Goal: Navigation & Orientation: Find specific page/section

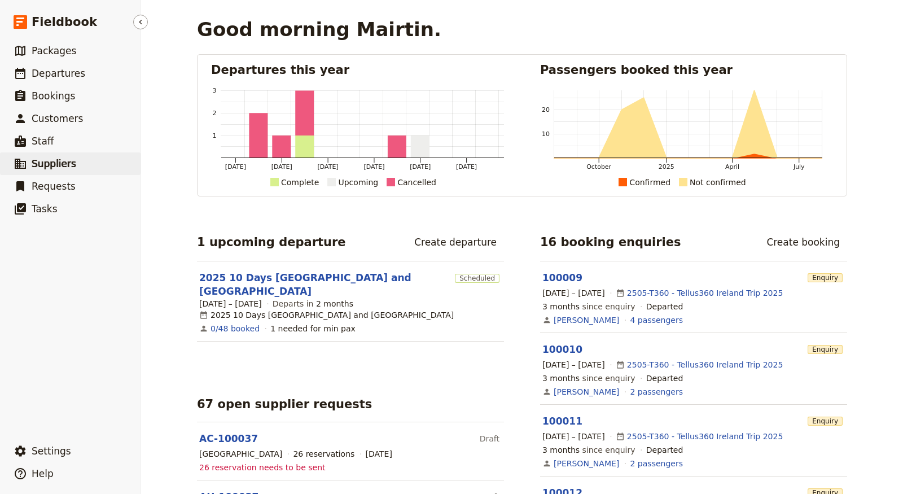
click at [52, 163] on span "Suppliers" at bounding box center [54, 163] width 45 height 11
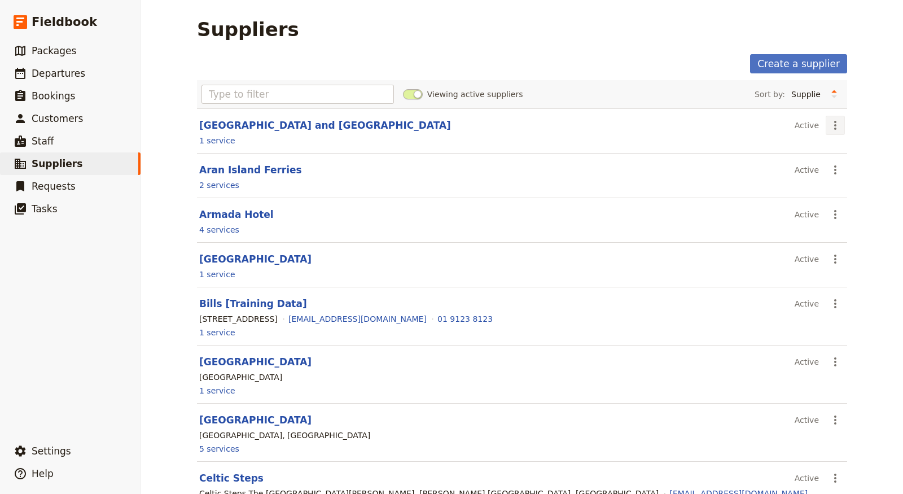
click at [831, 122] on icon "Actions" at bounding box center [836, 126] width 14 height 14
click at [812, 147] on span "View supplier" at bounding box center [796, 148] width 53 height 11
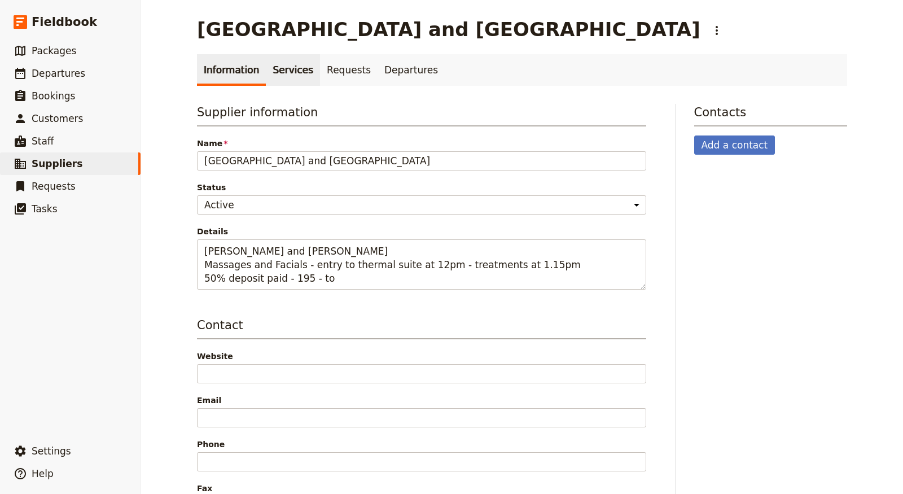
click at [282, 67] on link "Services" at bounding box center [293, 70] width 54 height 32
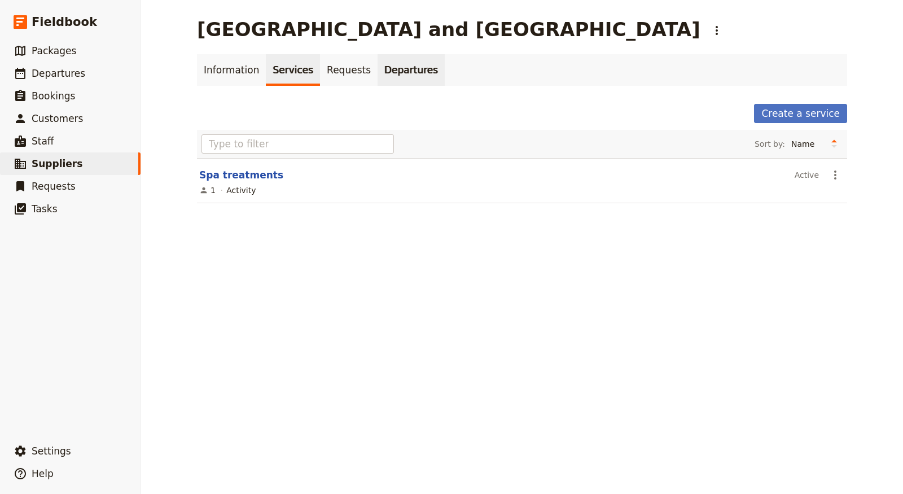
drag, startPoint x: 357, startPoint y: 76, endPoint x: 395, endPoint y: 68, distance: 38.1
click at [357, 76] on link "Requests" at bounding box center [349, 70] width 58 height 32
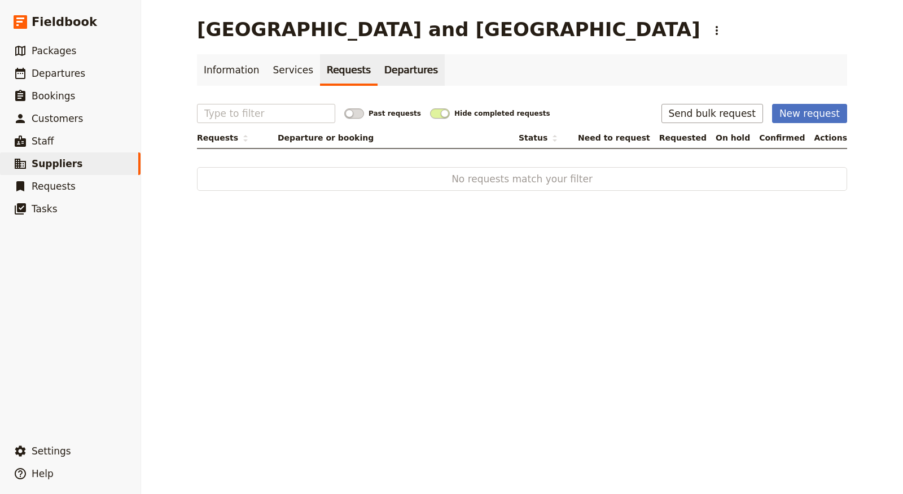
click at [412, 69] on link "Departures" at bounding box center [411, 70] width 67 height 32
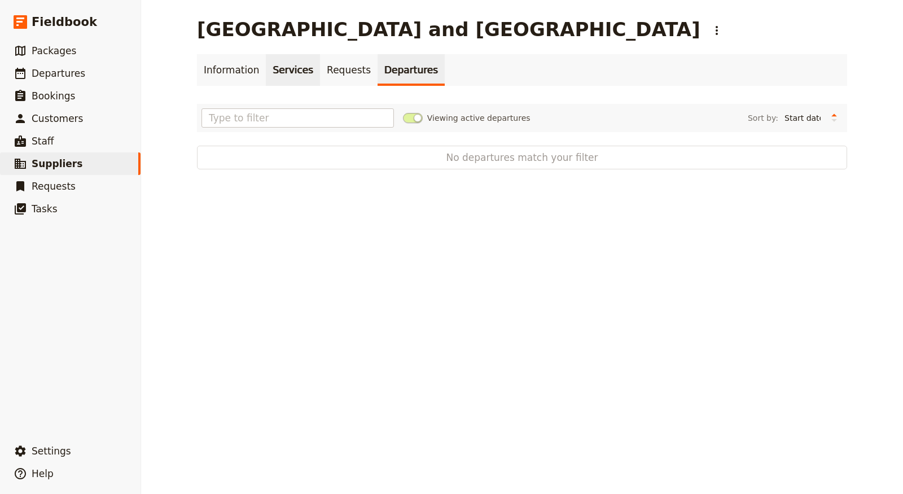
click at [283, 64] on link "Services" at bounding box center [293, 70] width 54 height 32
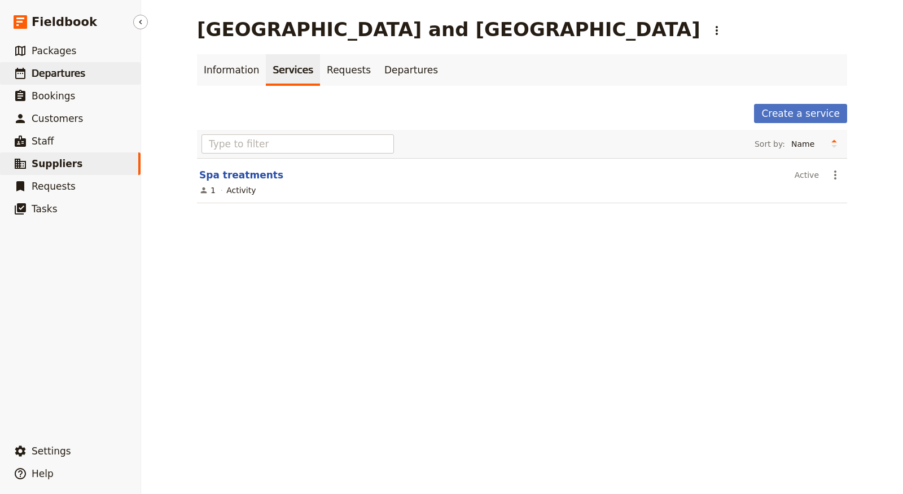
drag, startPoint x: 231, startPoint y: 66, endPoint x: 116, endPoint y: 64, distance: 115.1
click at [230, 66] on link "Information" at bounding box center [231, 70] width 69 height 32
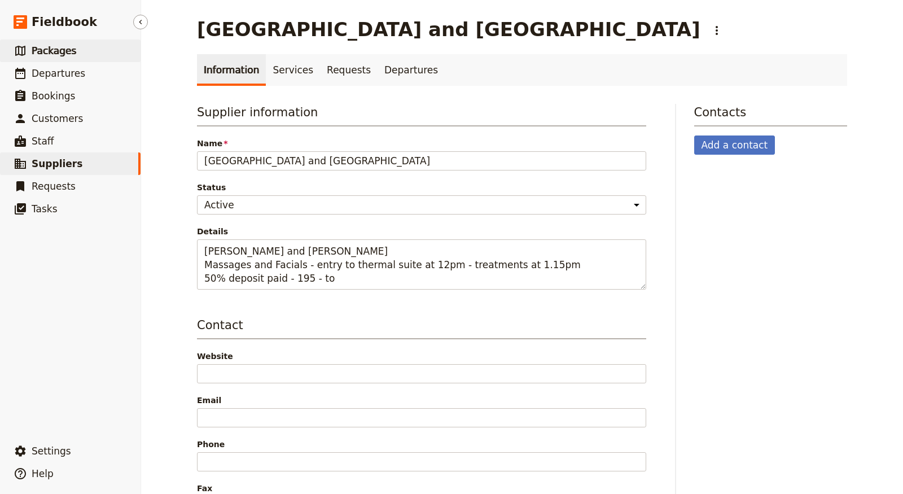
click at [65, 52] on span "Packages" at bounding box center [54, 50] width 45 height 11
